Goal: Find specific page/section: Find specific page/section

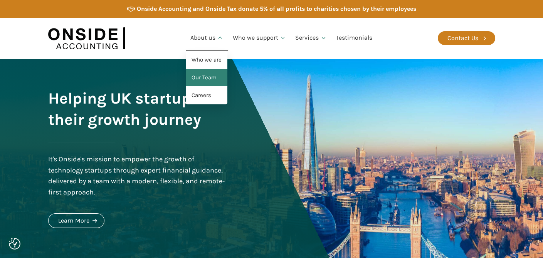
click at [203, 79] on link "Our Team" at bounding box center [207, 78] width 42 height 18
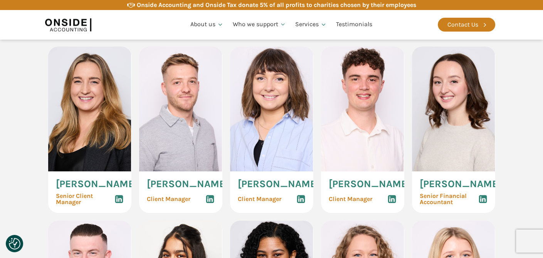
scroll to position [809, 0]
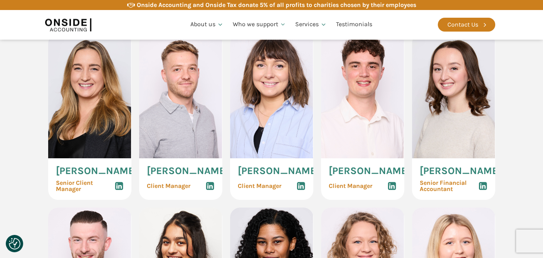
click at [301, 190] on use at bounding box center [301, 186] width 8 height 8
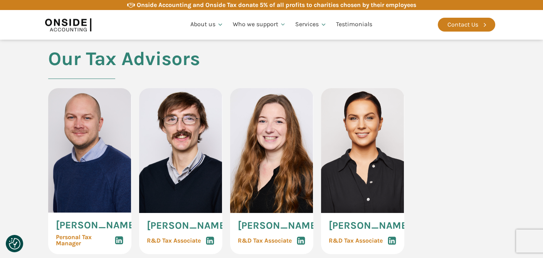
scroll to position [1541, 0]
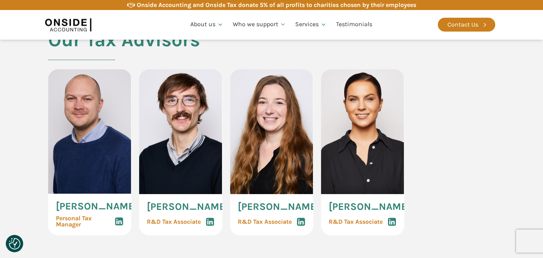
click at [482, 120] on div "Our Tax Advisors [PERSON_NAME] Personal Tax Manager [PERSON_NAME] R&D Tax Assoc…" at bounding box center [271, 146] width 462 height 235
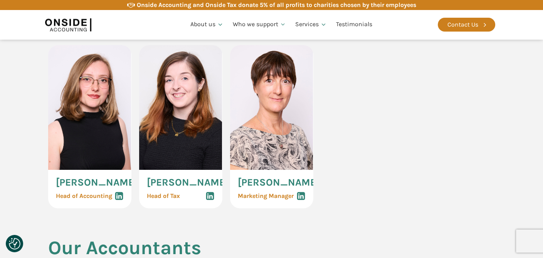
scroll to position [578, 0]
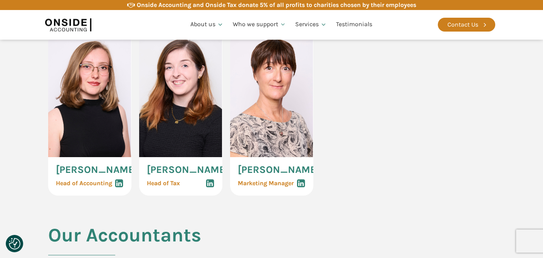
click at [119, 188] on icon at bounding box center [118, 183] width 9 height 9
